Goal: Task Accomplishment & Management: Use online tool/utility

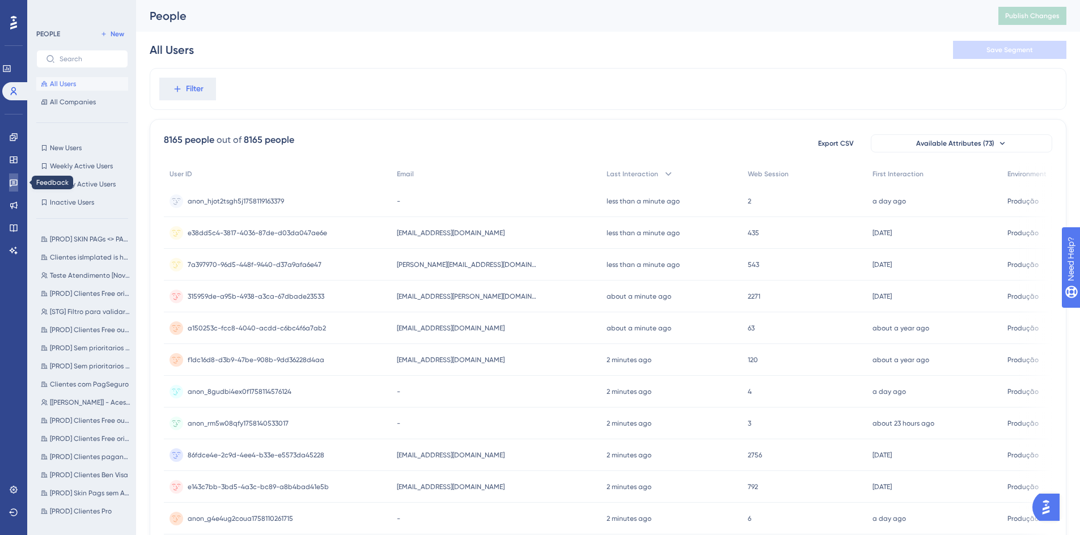
click at [14, 180] on icon at bounding box center [14, 183] width 8 height 7
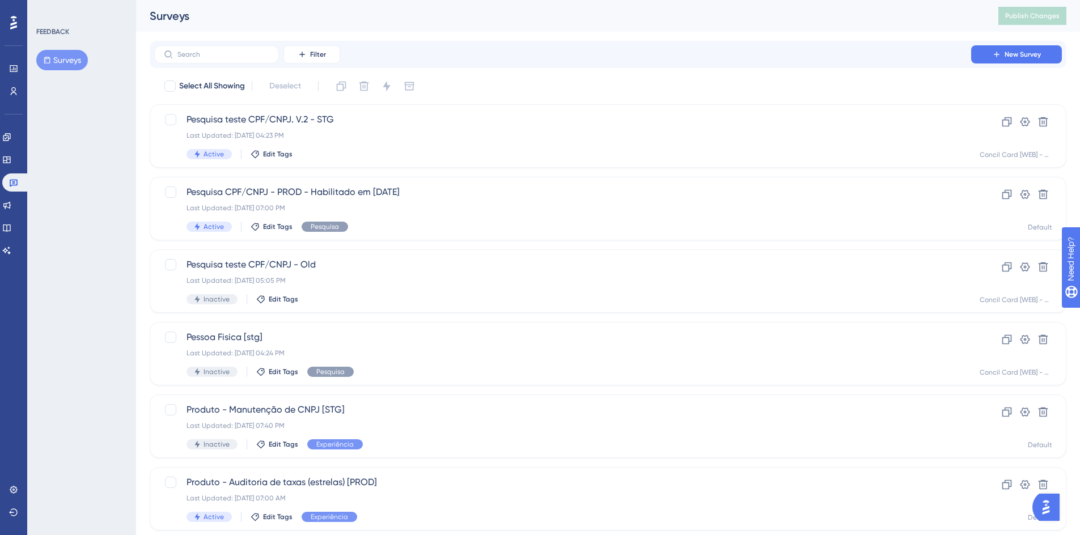
click at [75, 57] on button "Surveys" at bounding box center [62, 60] width 52 height 20
click at [405, 147] on div "Pesquisa teste CPF/CNPJ. V.2 - STG Last Updated: [DATE] 04:23 PM Active Edit Ta…" at bounding box center [563, 136] width 752 height 46
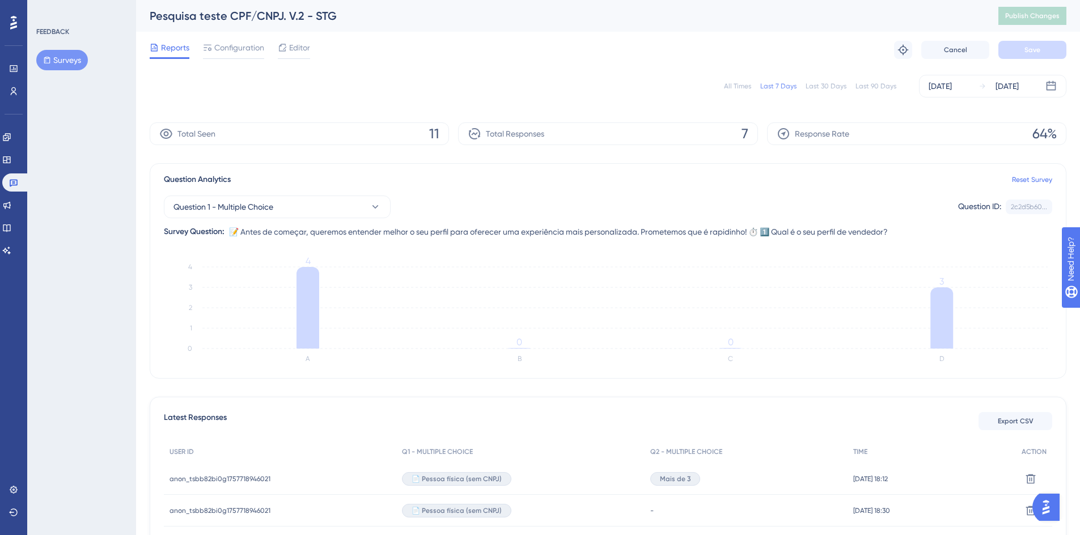
drag, startPoint x: 242, startPoint y: 54, endPoint x: 276, endPoint y: 50, distance: 34.2
click at [242, 54] on div "Configuration" at bounding box center [233, 50] width 61 height 18
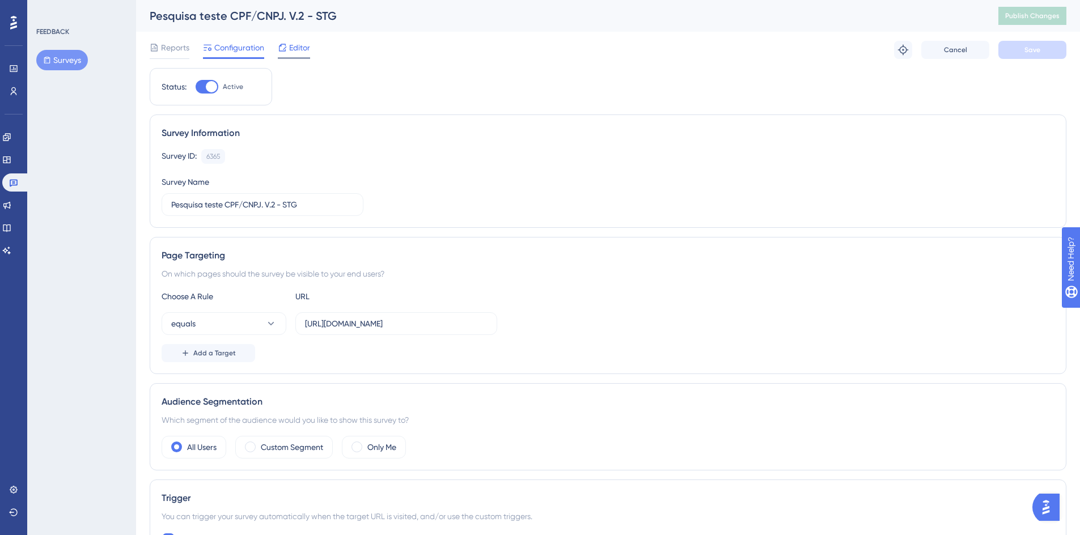
click at [289, 46] on span "Editor" at bounding box center [299, 48] width 21 height 14
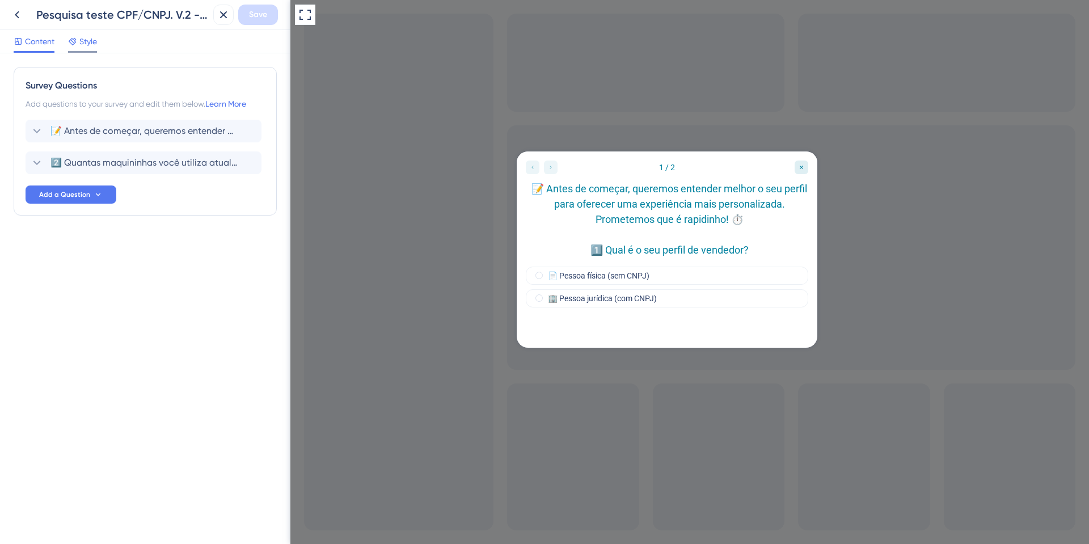
click at [88, 45] on span "Style" at bounding box center [88, 42] width 18 height 14
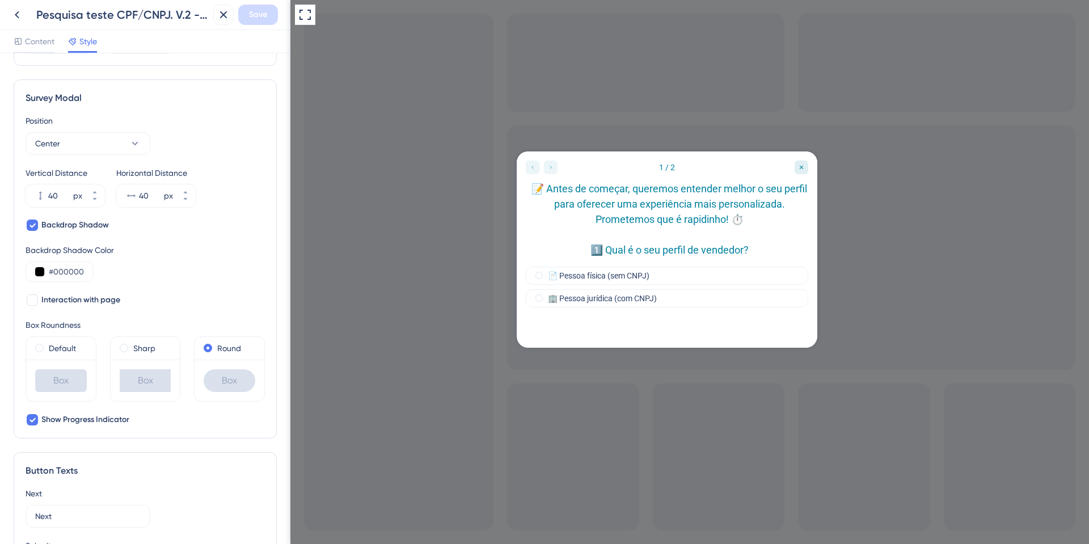
scroll to position [340, 0]
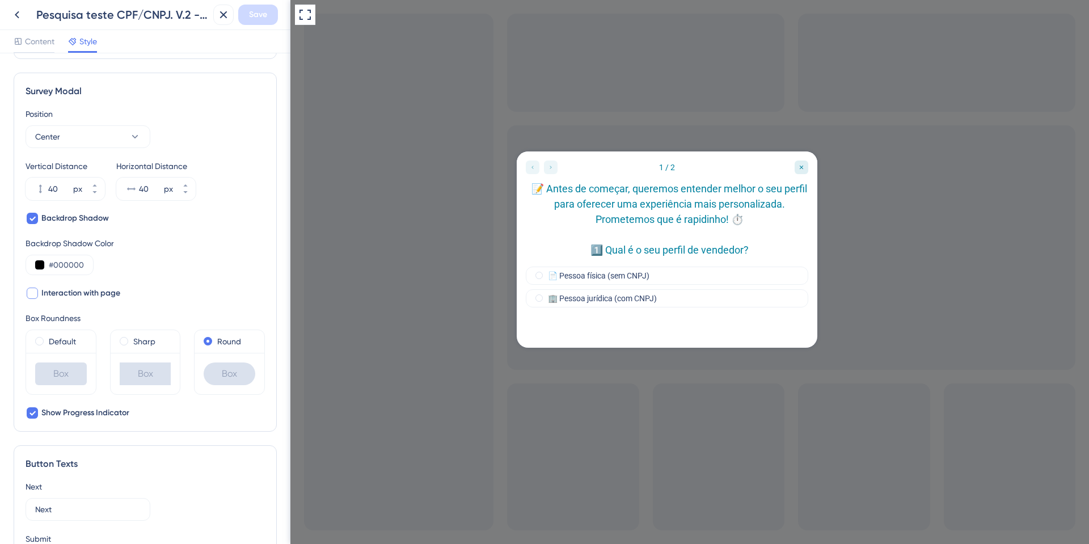
click at [96, 296] on span "Interaction with page" at bounding box center [80, 293] width 79 height 14
click at [78, 294] on span "Interaction with page" at bounding box center [80, 293] width 79 height 14
checkbox input "false"
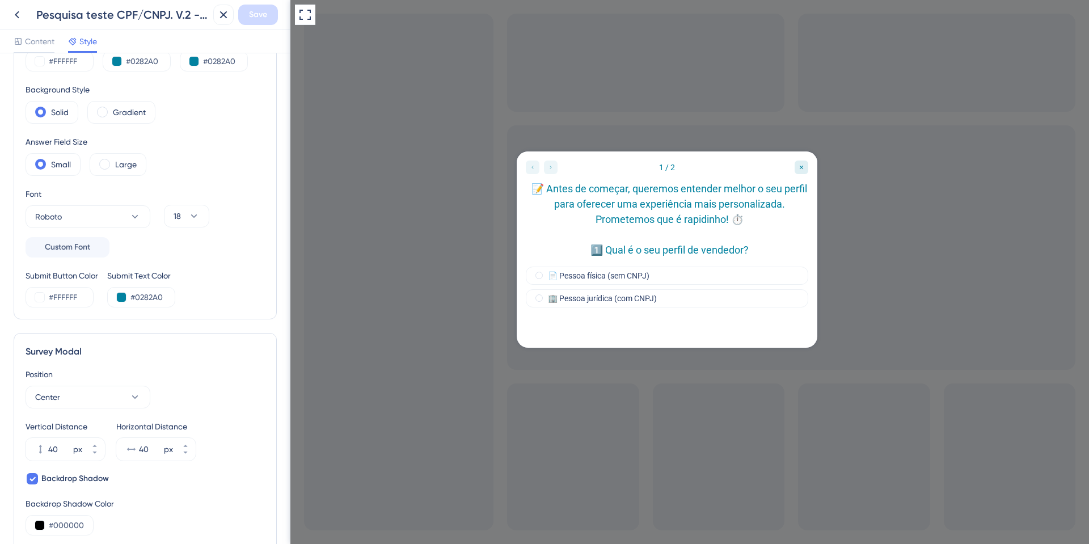
scroll to position [0, 0]
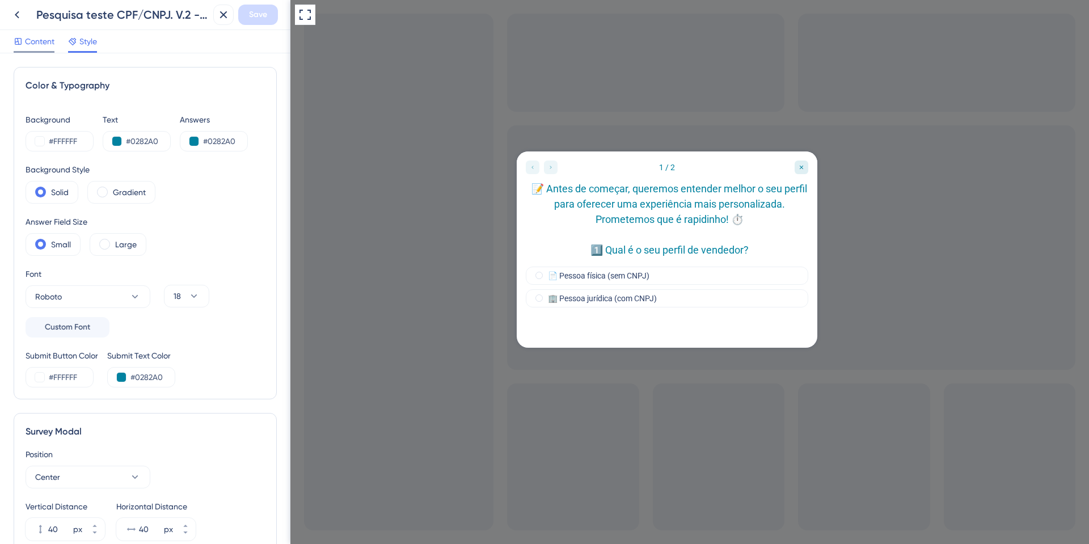
click at [31, 42] on span "Content" at bounding box center [39, 42] width 29 height 14
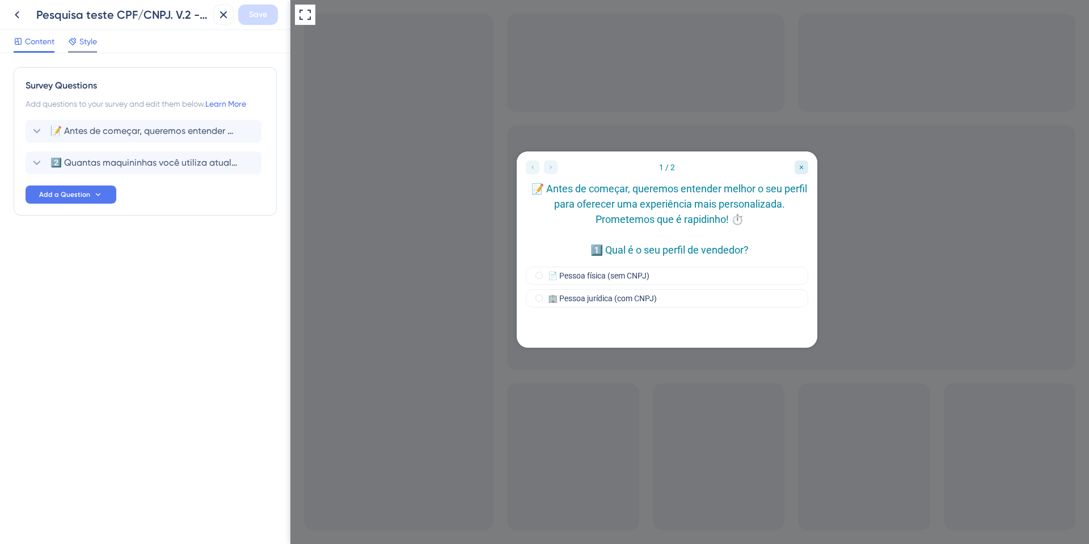
click at [97, 42] on span "Style" at bounding box center [88, 42] width 18 height 14
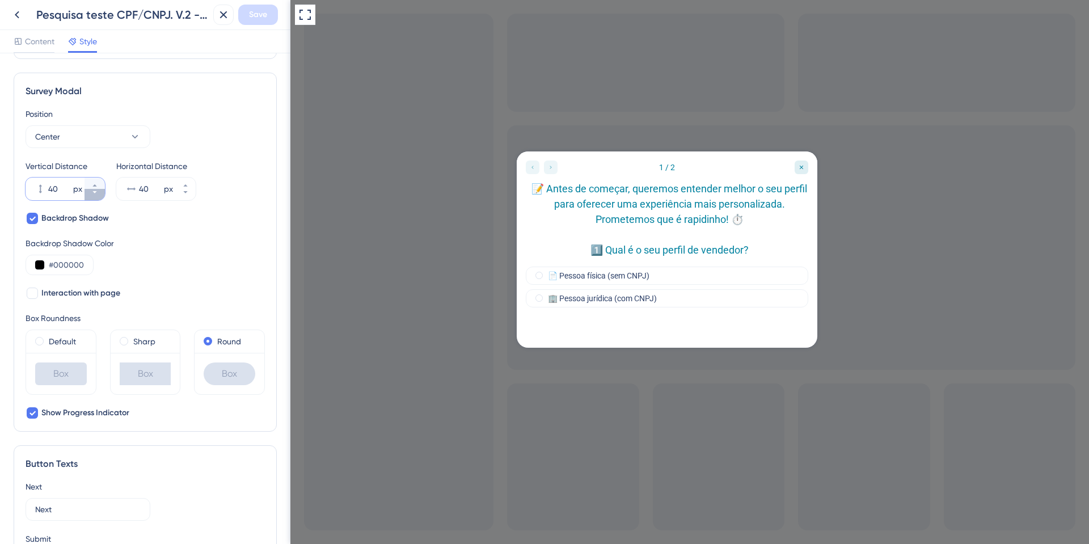
click at [98, 192] on icon at bounding box center [94, 192] width 7 height 7
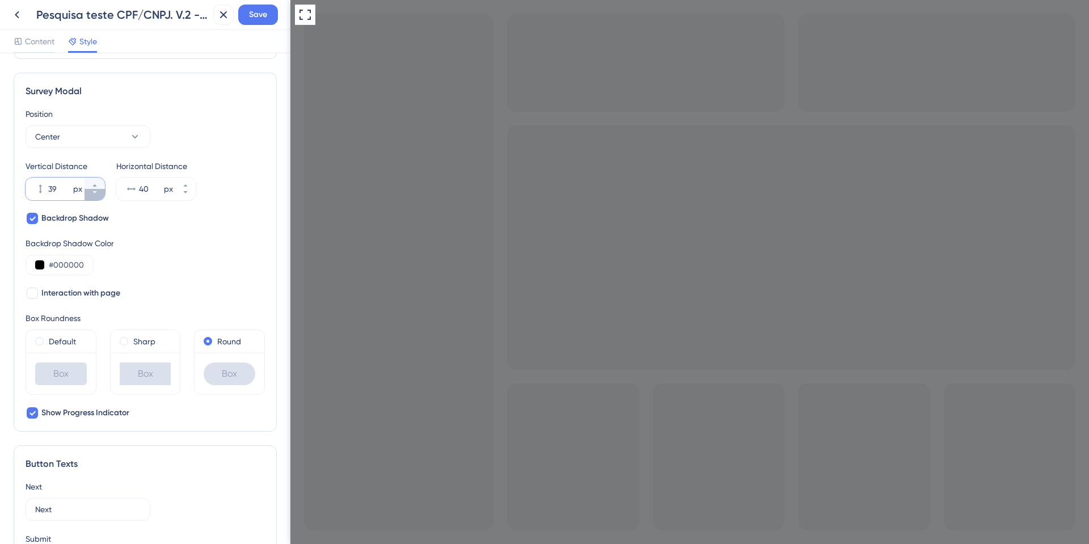
click at [98, 192] on icon at bounding box center [94, 192] width 7 height 7
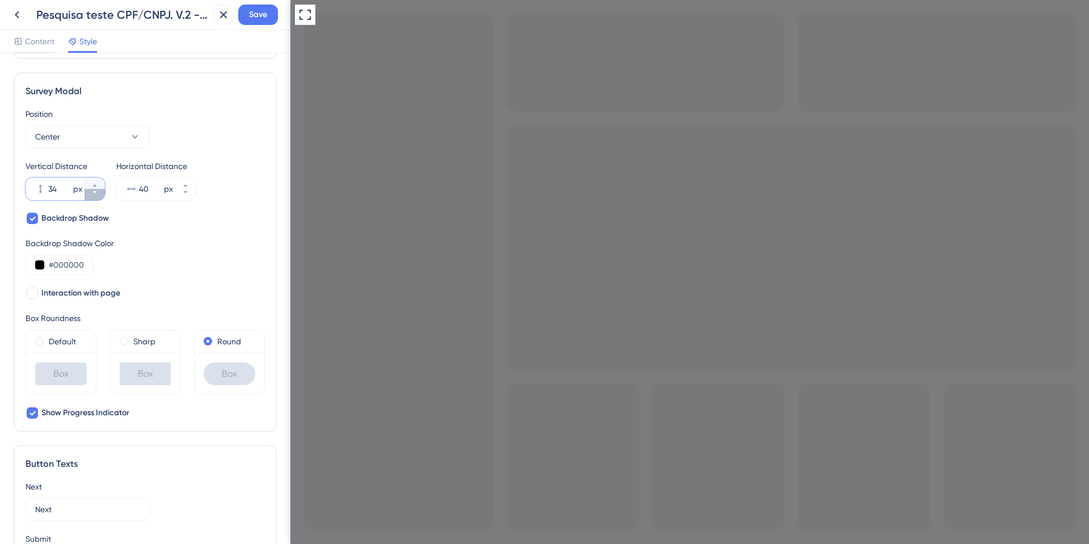
click at [98, 192] on icon at bounding box center [94, 192] width 7 height 7
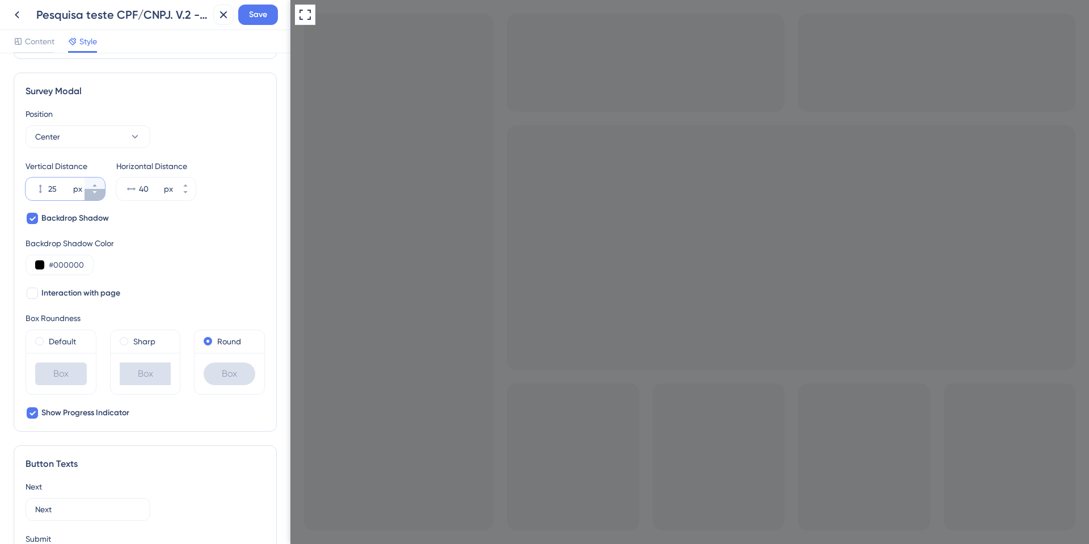
click at [98, 192] on icon at bounding box center [94, 192] width 7 height 7
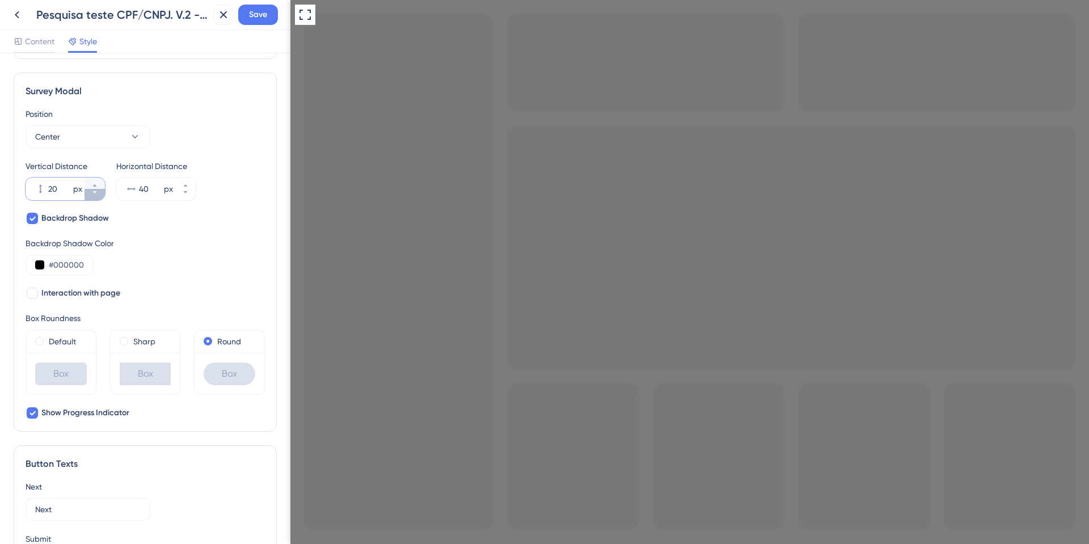
click at [98, 192] on icon at bounding box center [94, 192] width 7 height 7
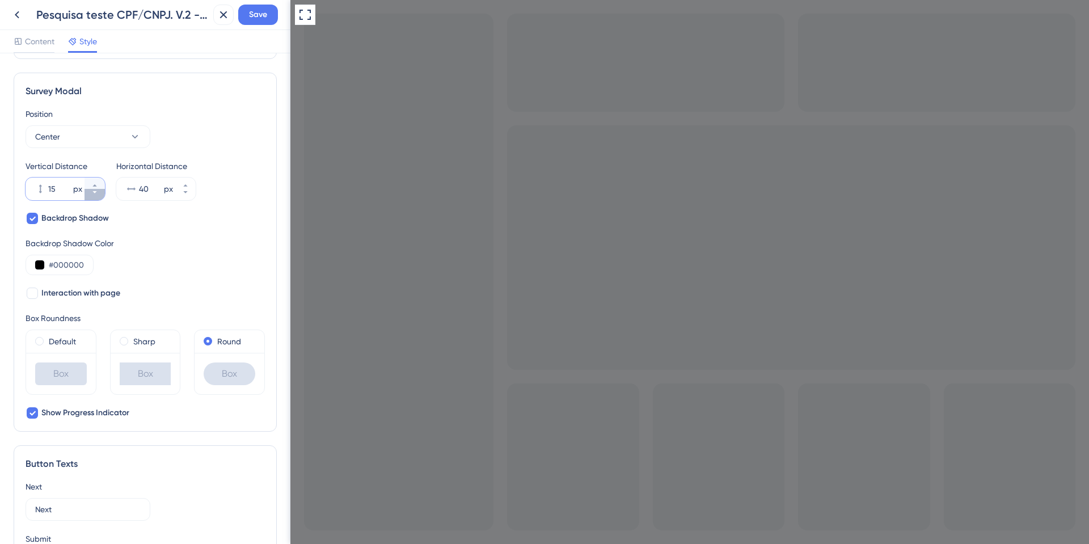
click at [98, 192] on icon at bounding box center [94, 192] width 7 height 7
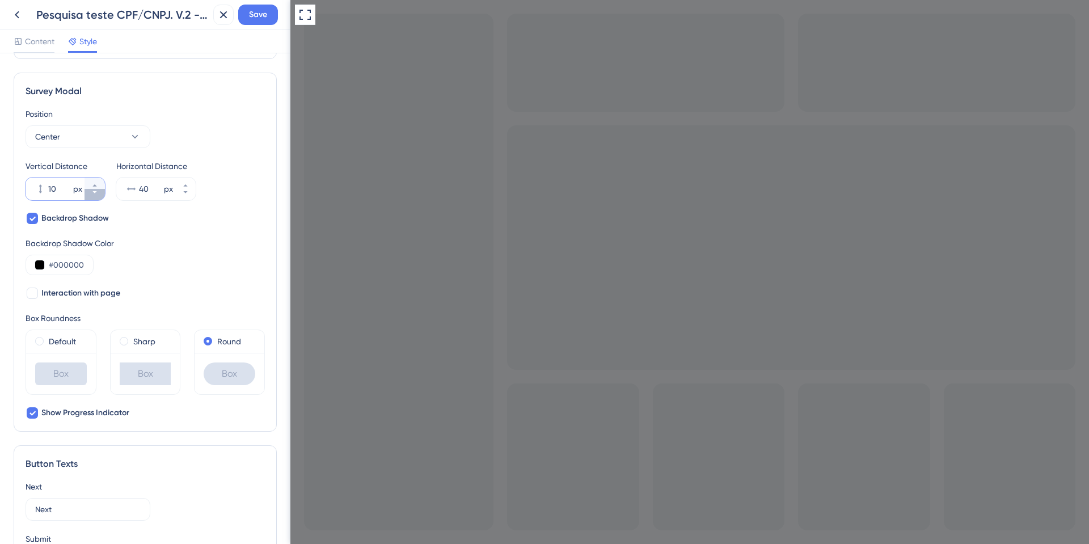
click at [98, 192] on icon at bounding box center [94, 192] width 7 height 7
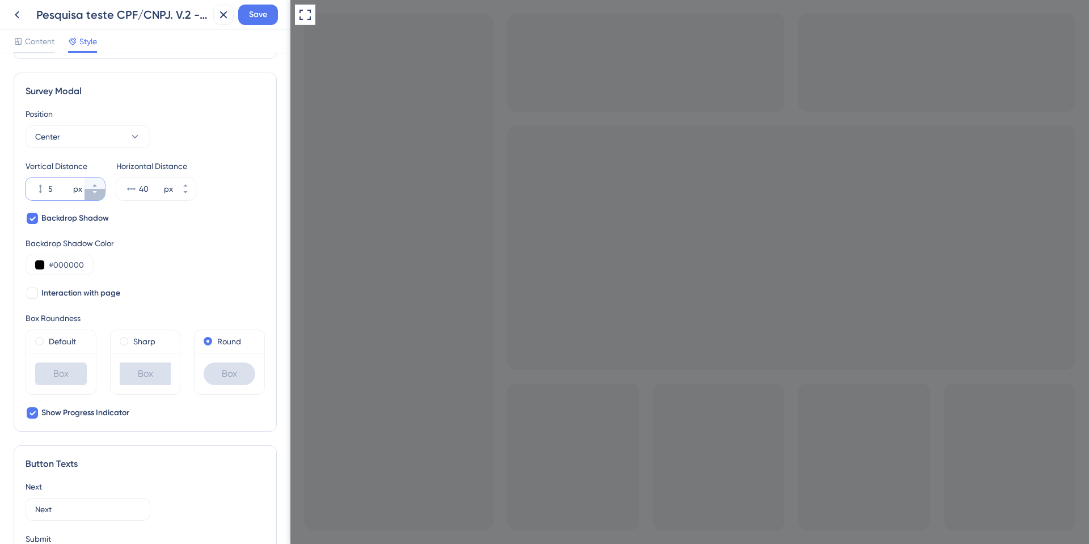
click at [98, 192] on icon at bounding box center [94, 192] width 7 height 7
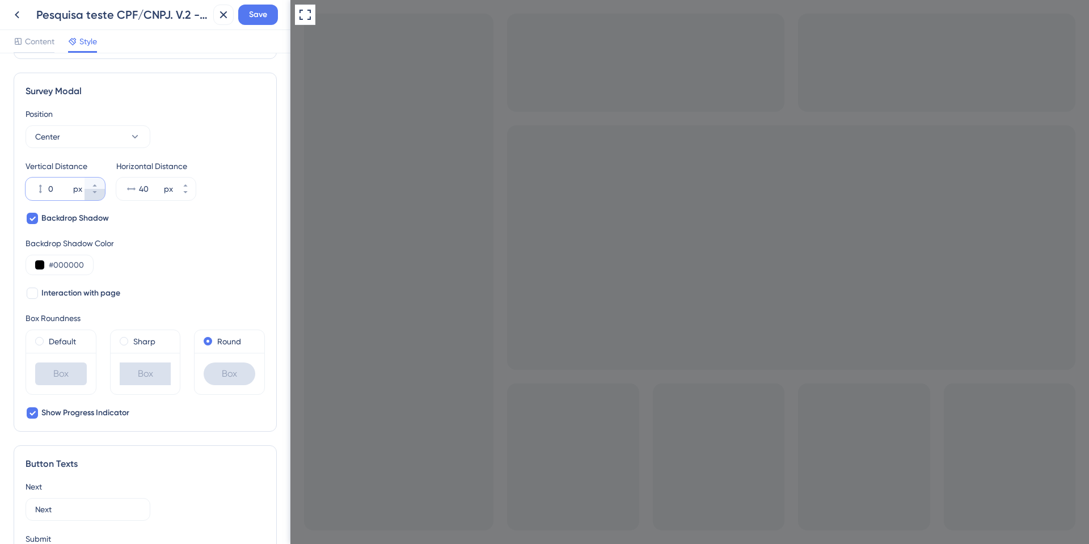
click at [98, 192] on icon at bounding box center [94, 192] width 7 height 7
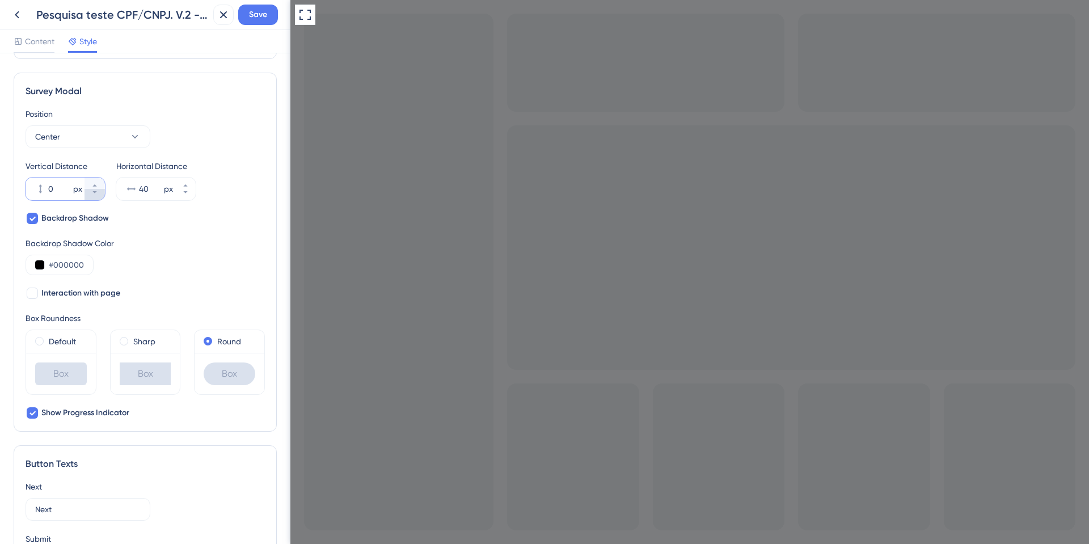
click at [98, 192] on icon at bounding box center [94, 192] width 7 height 7
click at [145, 190] on input "40" at bounding box center [150, 189] width 23 height 14
click at [62, 189] on input "0" at bounding box center [59, 189] width 23 height 14
type input "100"
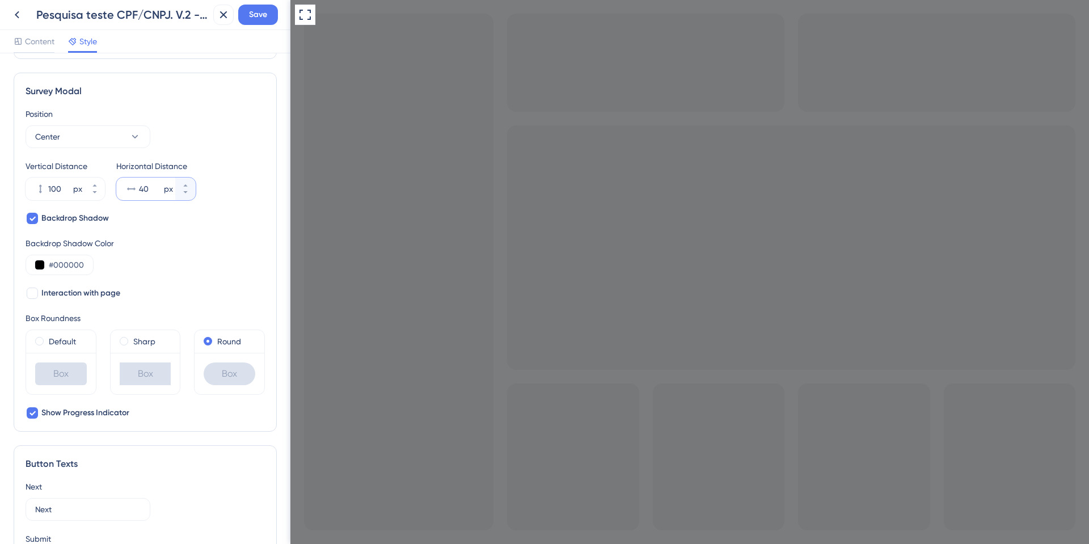
click at [151, 189] on input "40" at bounding box center [150, 189] width 23 height 14
type input "100"
click at [62, 177] on div "100 px" at bounding box center [55, 188] width 59 height 23
click at [62, 182] on input "100" at bounding box center [59, 189] width 23 height 14
click at [65, 192] on input "100" at bounding box center [59, 189] width 23 height 14
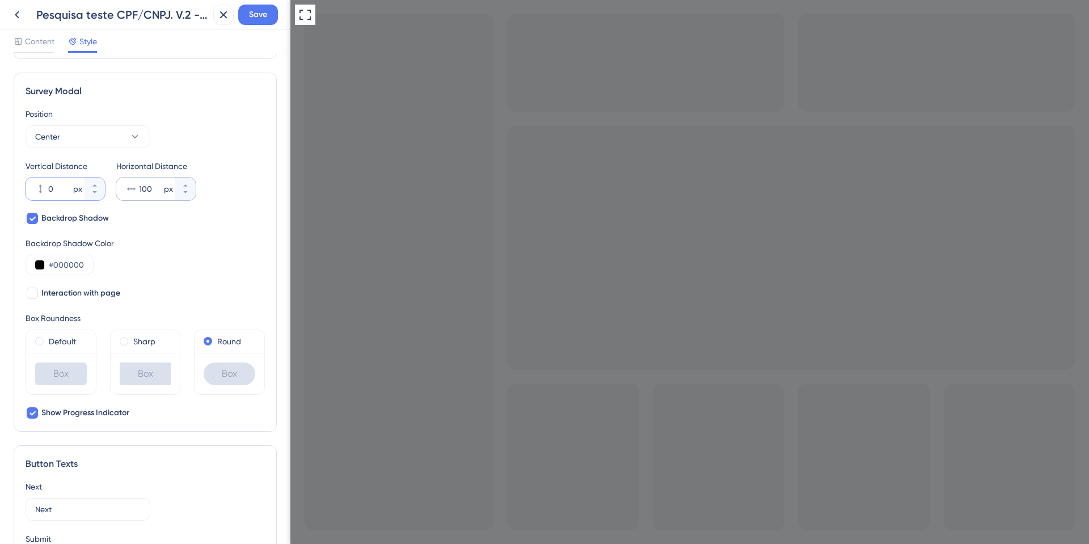
type input "0"
click at [132, 186] on icon at bounding box center [130, 188] width 11 height 11
click at [139, 186] on input "100" at bounding box center [150, 189] width 23 height 14
type input "0"
click at [304, 12] on icon at bounding box center [305, 15] width 14 height 14
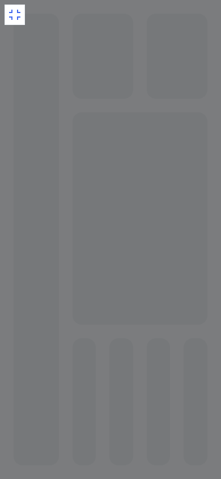
click at [15, 21] on icon at bounding box center [15, 15] width 14 height 14
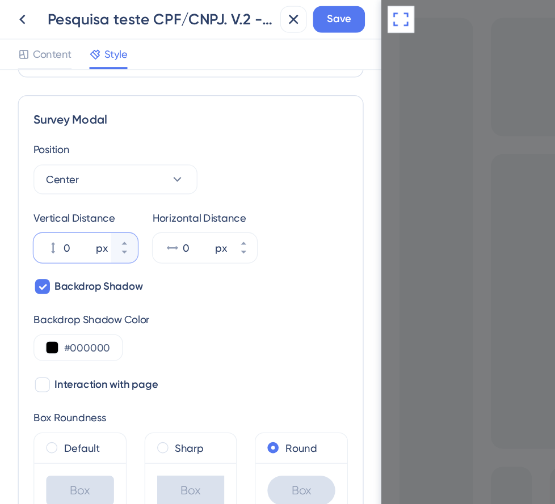
click at [60, 184] on input "0" at bounding box center [59, 189] width 23 height 14
type input "40"
click at [139, 186] on input "0" at bounding box center [150, 189] width 23 height 14
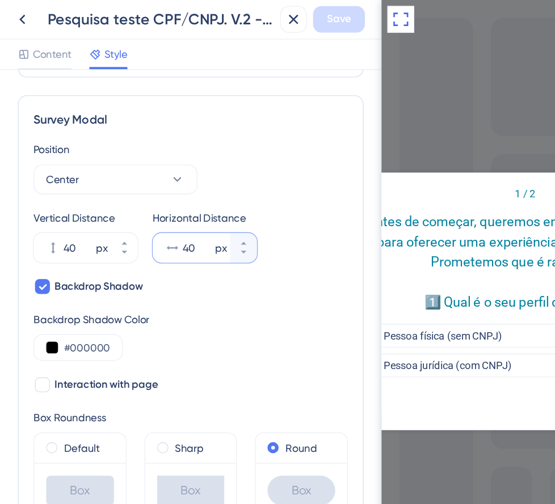
type input "40"
click at [393, 15] on icon at bounding box center [396, 15] width 14 height 14
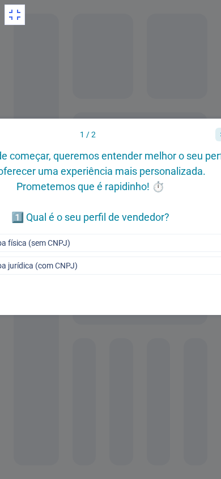
click at [16, 12] on icon at bounding box center [15, 15] width 14 height 14
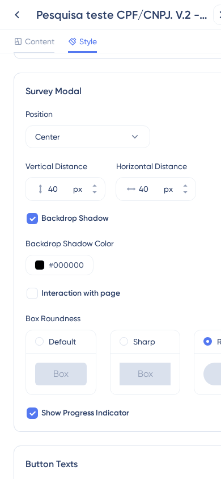
click at [41, 185] on icon at bounding box center [40, 188] width 11 height 11
click at [48, 185] on input "40" at bounding box center [59, 189] width 23 height 14
type input "100"
click at [218, 18] on icon at bounding box center [224, 15] width 14 height 14
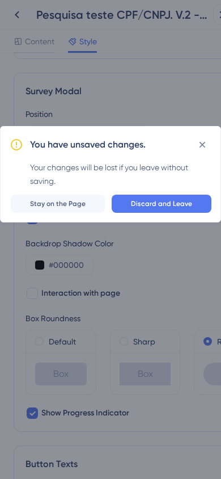
click at [86, 208] on span "Stay on the Page" at bounding box center [58, 203] width 56 height 9
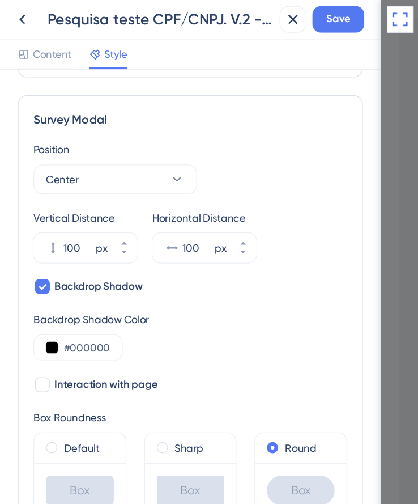
click at [397, 13] on icon at bounding box center [396, 15] width 14 height 14
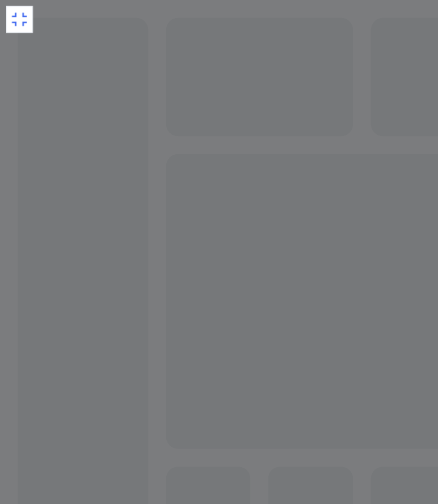
click at [14, 14] on icon at bounding box center [15, 15] width 14 height 14
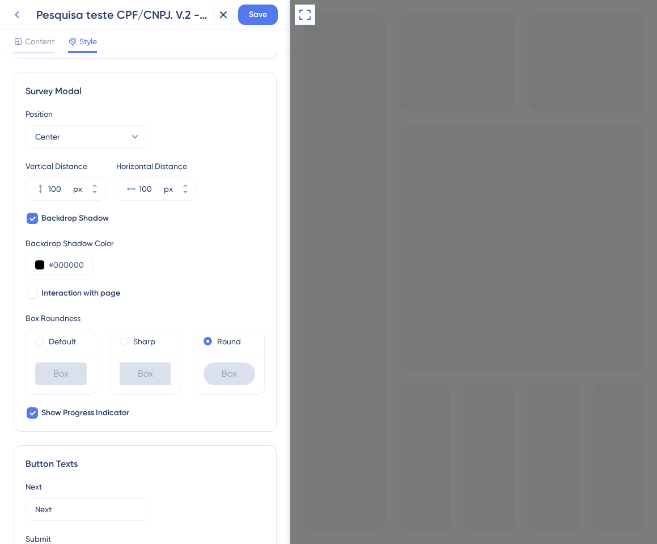
click at [21, 20] on icon at bounding box center [17, 15] width 14 height 14
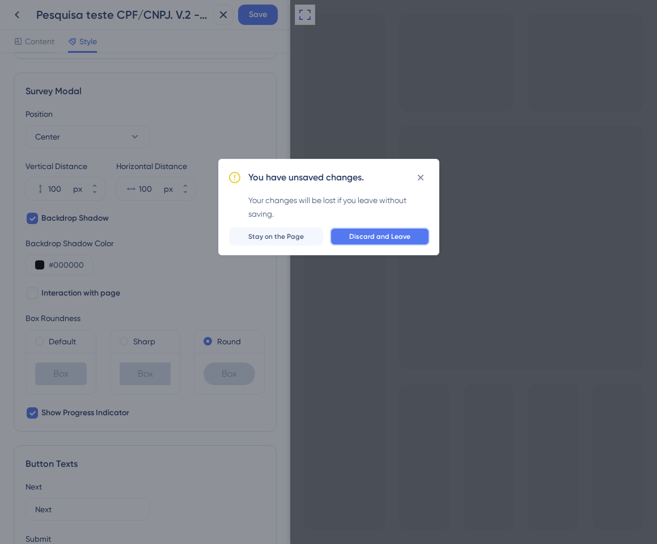
click at [367, 239] on span "Discard and Leave" at bounding box center [379, 236] width 61 height 9
